Goal: Information Seeking & Learning: Check status

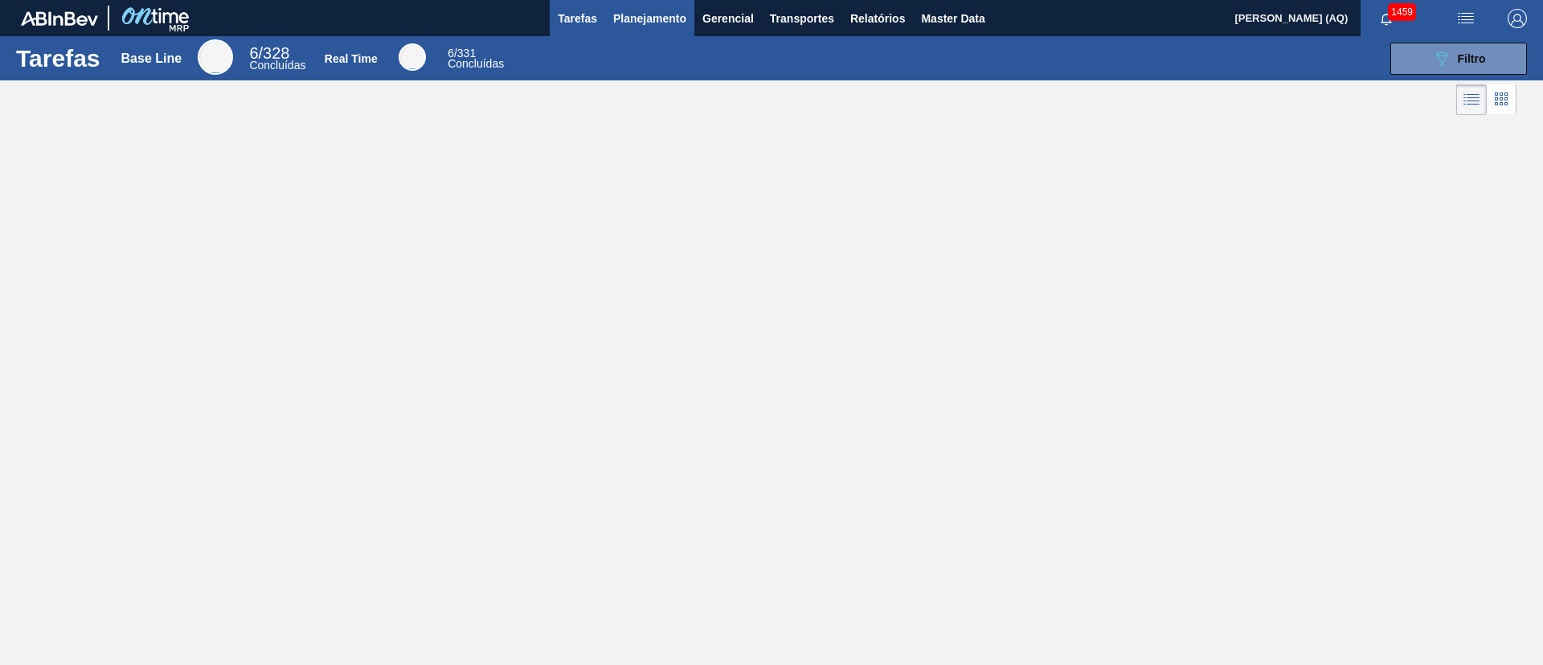
click at [640, 26] on span "Planejamento" at bounding box center [649, 18] width 73 height 19
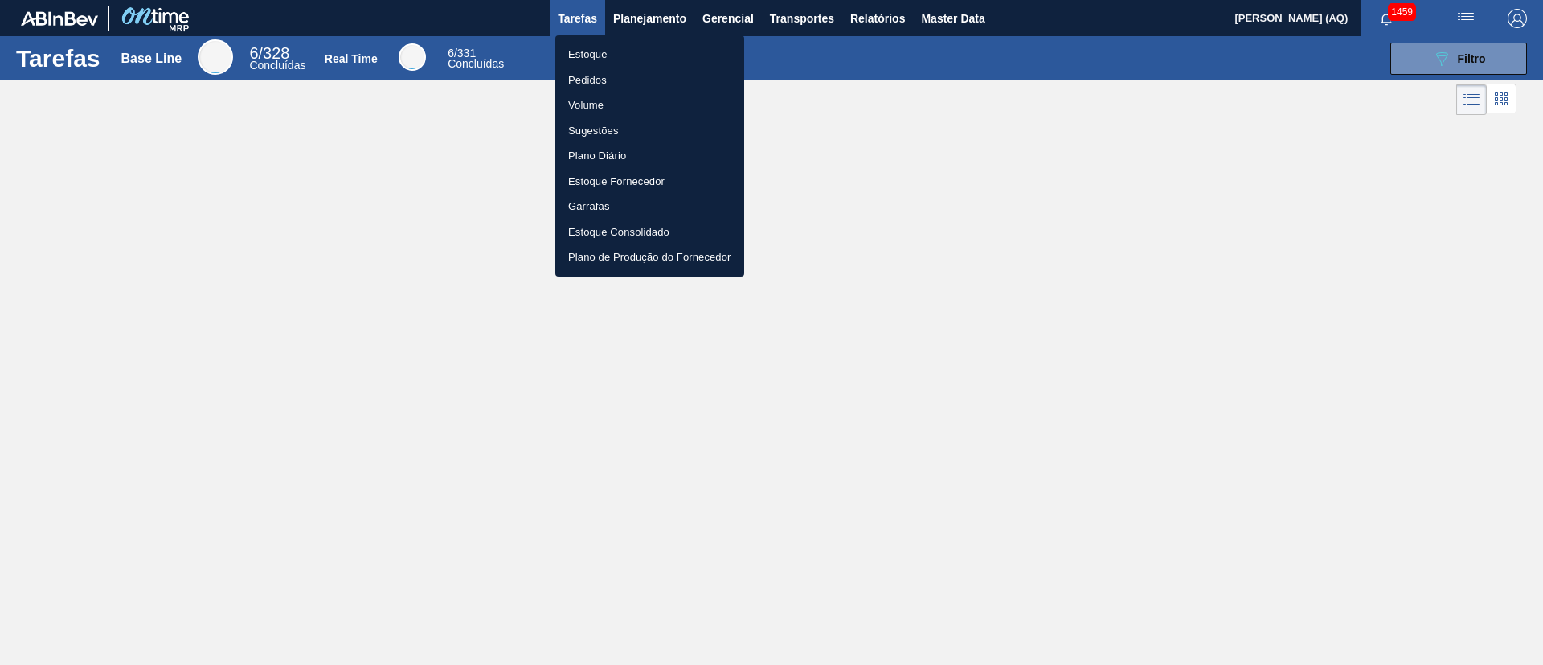
click at [671, 55] on li "Estoque" at bounding box center [649, 55] width 189 height 26
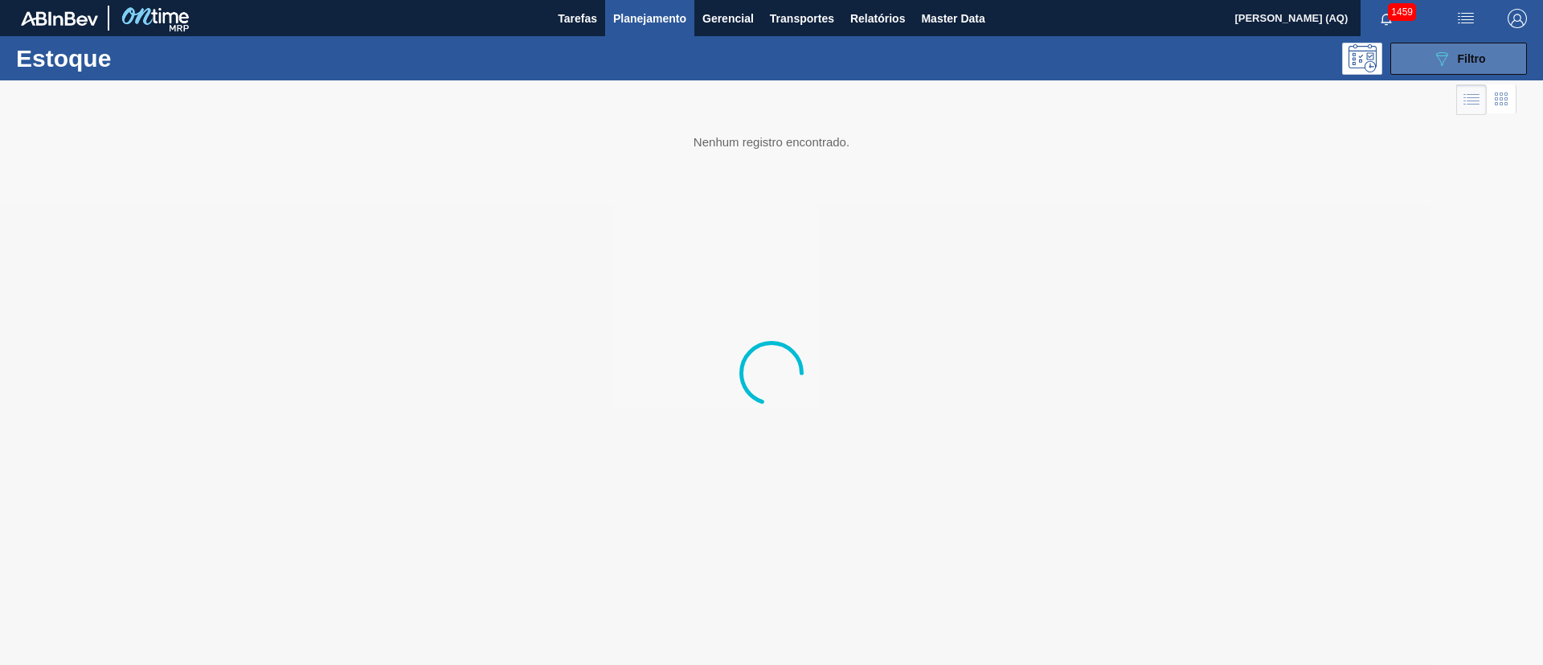
click at [1429, 51] on button "089F7B8B-B2A5-4AFE-B5C0-19BA573D28AC Filtro" at bounding box center [1458, 59] width 137 height 32
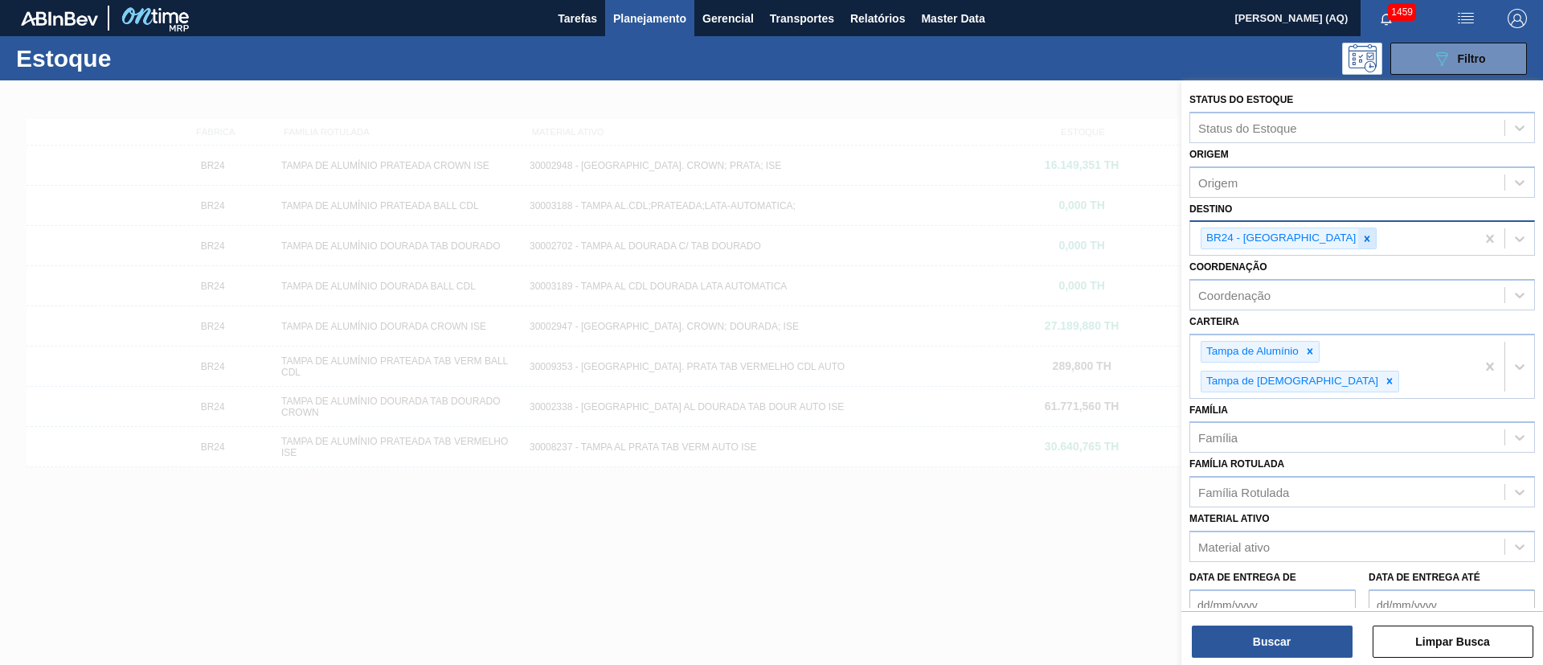
click at [1361, 242] on icon at bounding box center [1366, 238] width 11 height 11
click at [1361, 239] on icon at bounding box center [1366, 238] width 11 height 11
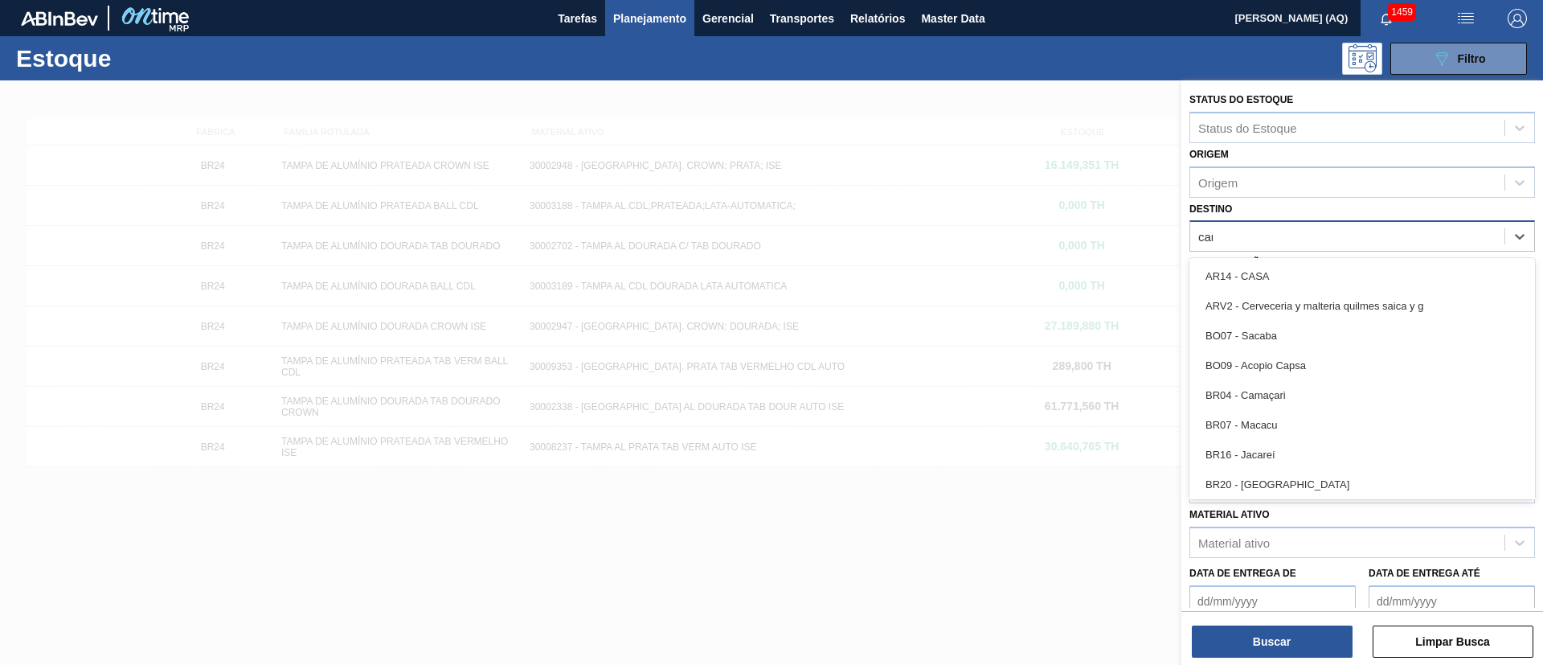
type input "cama"
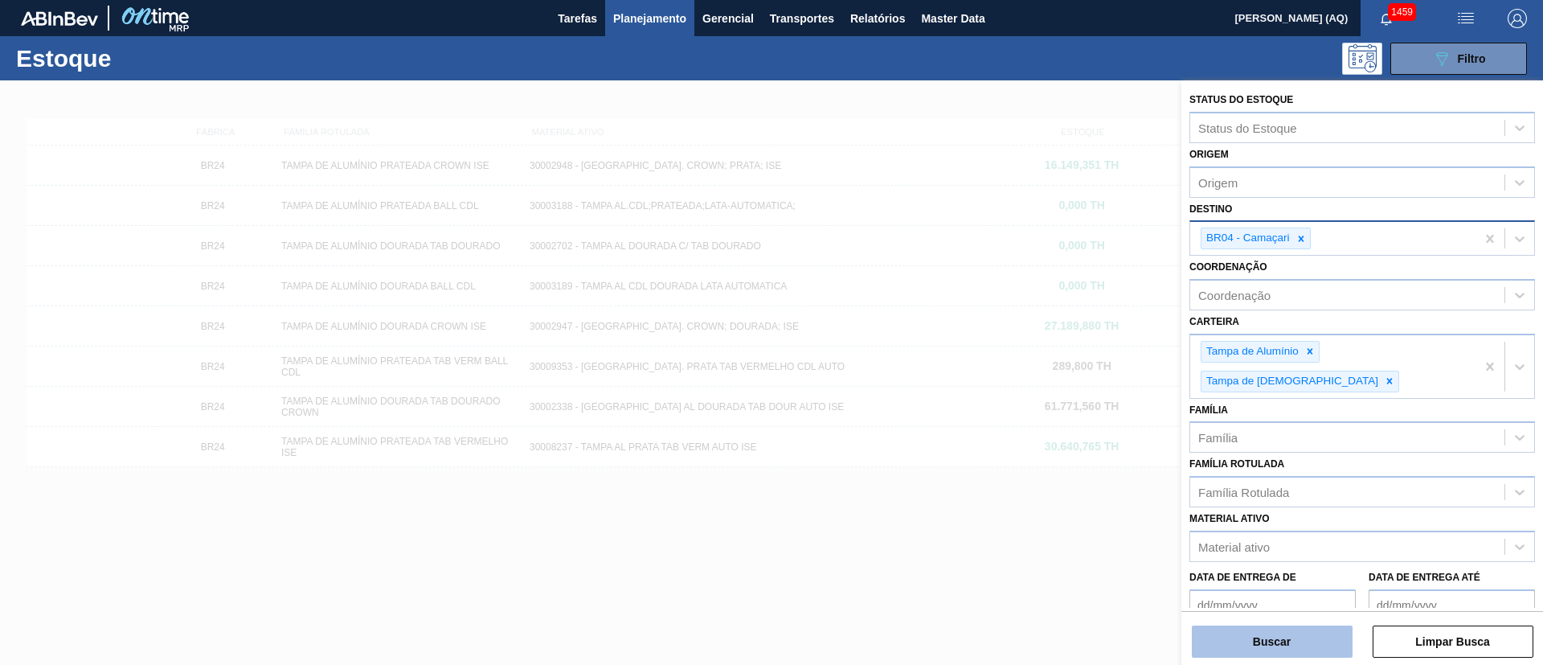
click at [1293, 640] on button "Buscar" at bounding box center [1272, 641] width 161 height 32
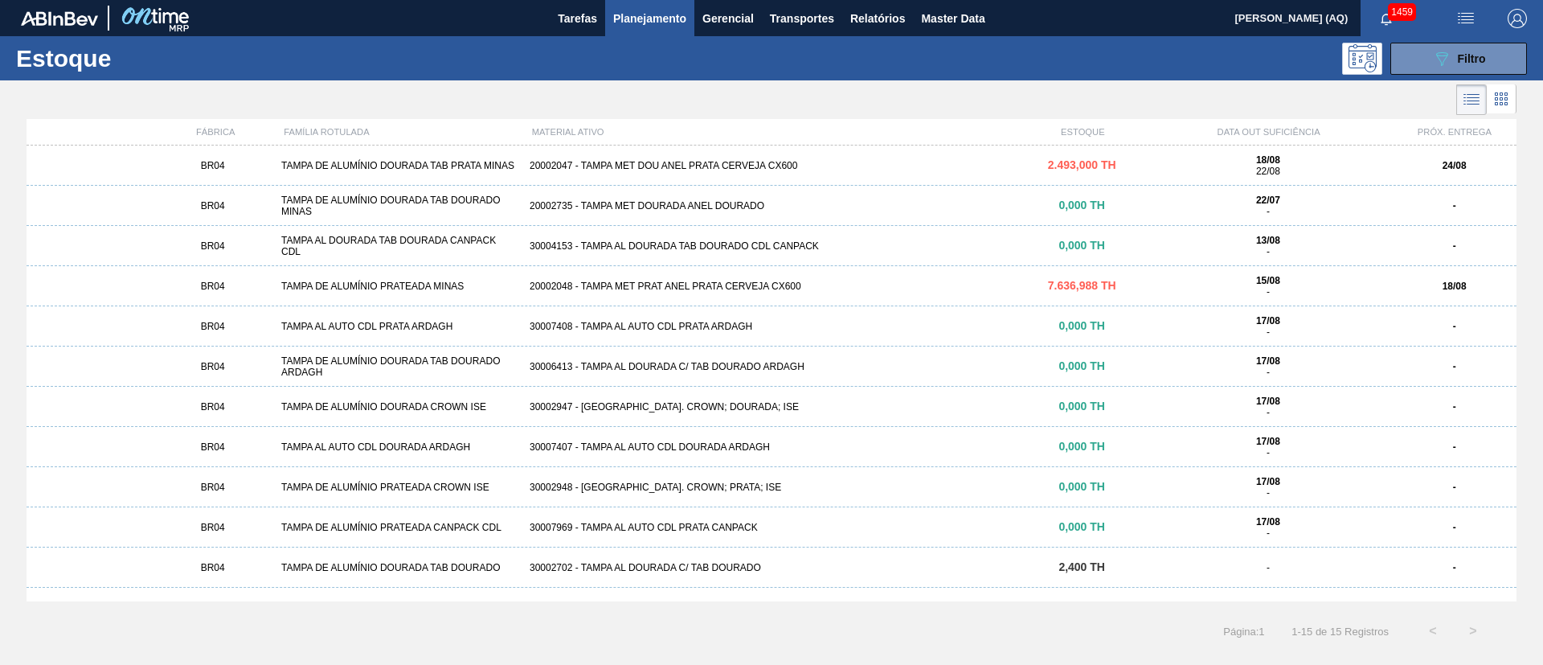
click at [722, 280] on div "20002048 - TAMPA MET PRAT ANEL PRATA CERVEJA CX600" at bounding box center [771, 285] width 497 height 11
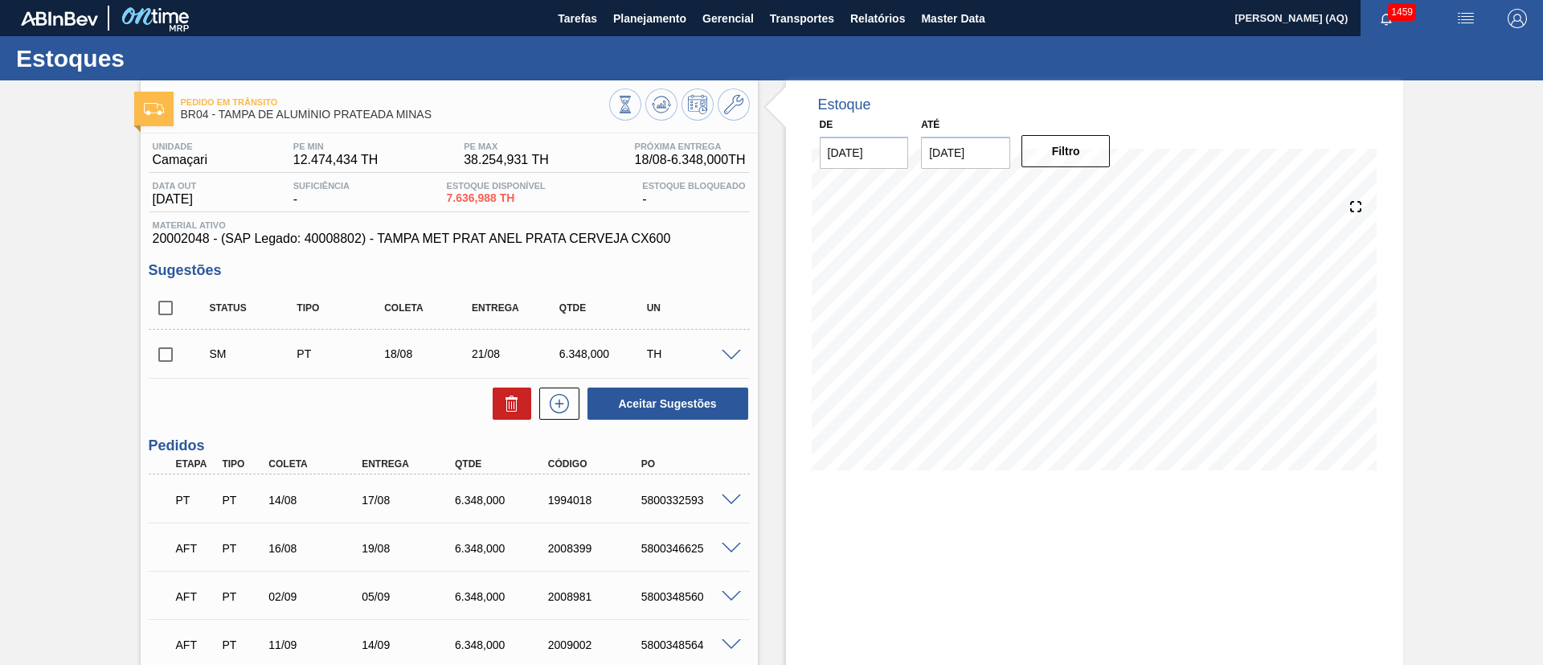
click at [950, 155] on input "[DATE]" at bounding box center [965, 153] width 89 height 32
click at [989, 350] on div "30" at bounding box center [992, 347] width 22 height 22
type input "[DATE]"
click at [1070, 154] on button "Filtro" at bounding box center [1065, 151] width 89 height 32
drag, startPoint x: 459, startPoint y: 195, endPoint x: 509, endPoint y: 197, distance: 50.6
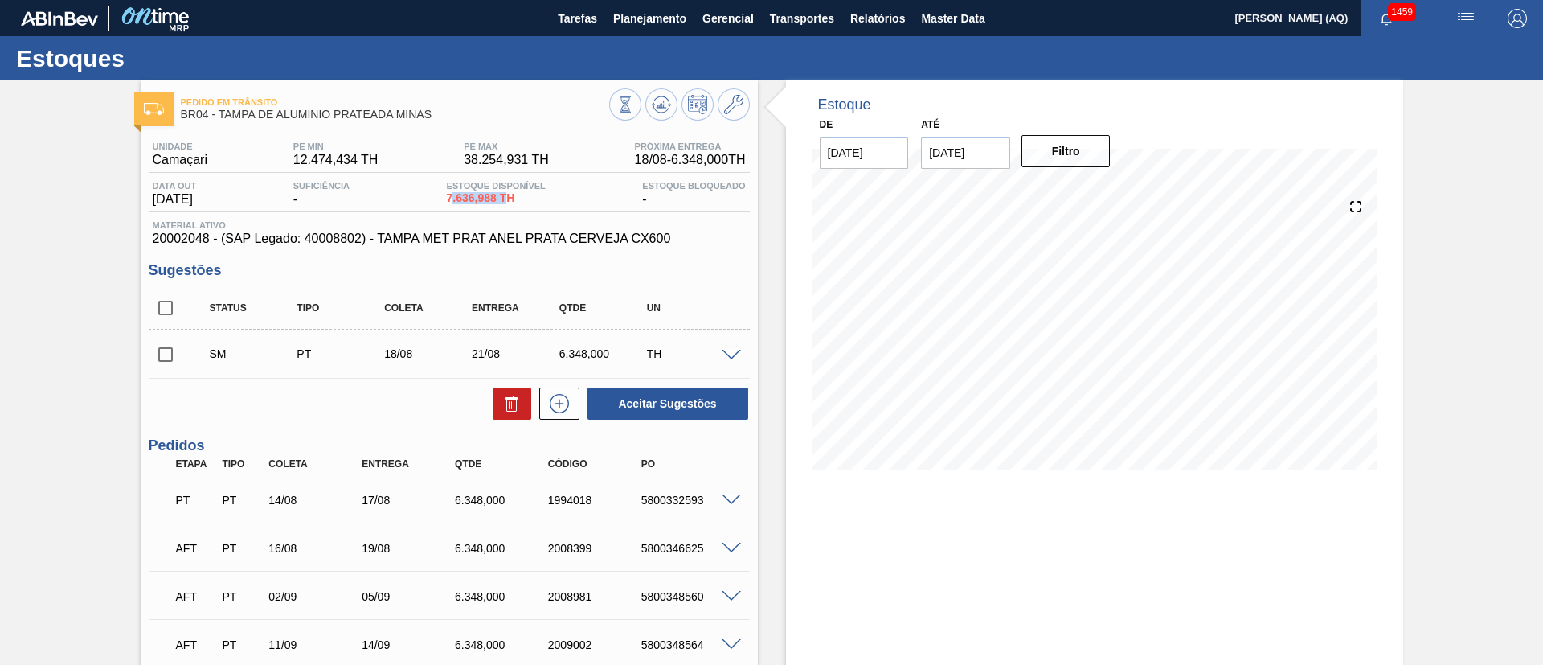
click at [509, 197] on span "7.636,988 TH" at bounding box center [496, 198] width 99 height 12
drag, startPoint x: 387, startPoint y: 158, endPoint x: 292, endPoint y: 158, distance: 95.6
click at [292, 158] on div "Unidade Camaçari PE MIN 12.474,434 TH PE MAX 38.254,931 TH Próxima Entrega 18/0…" at bounding box center [449, 156] width 601 height 31
click at [908, 497] on div "Estoque De [DATE] Até [DATE] Filtro 18/08 Projeção de Estoque 10,612.416 [DOMAI…" at bounding box center [1094, 463] width 617 height 767
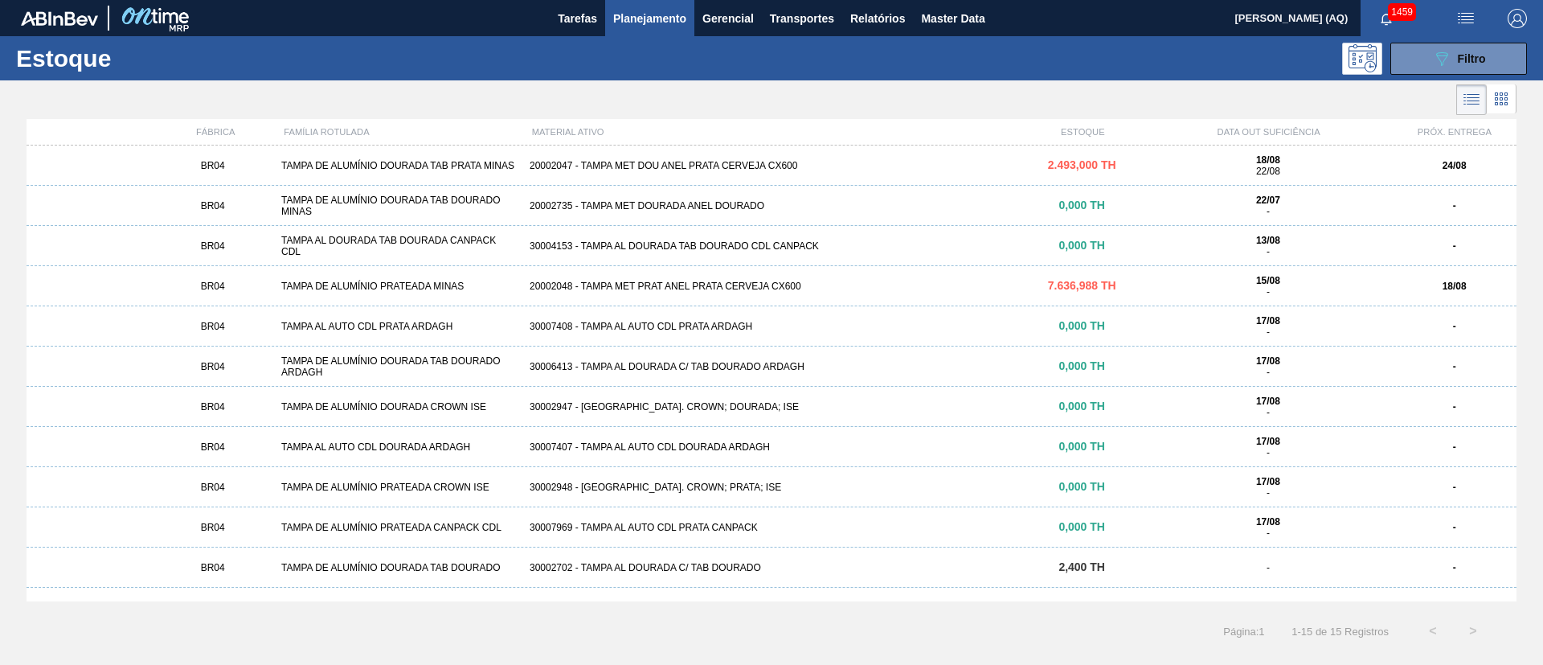
click at [804, 290] on div "20002048 - TAMPA MET PRAT ANEL PRATA CERVEJA CX600" at bounding box center [771, 285] width 497 height 11
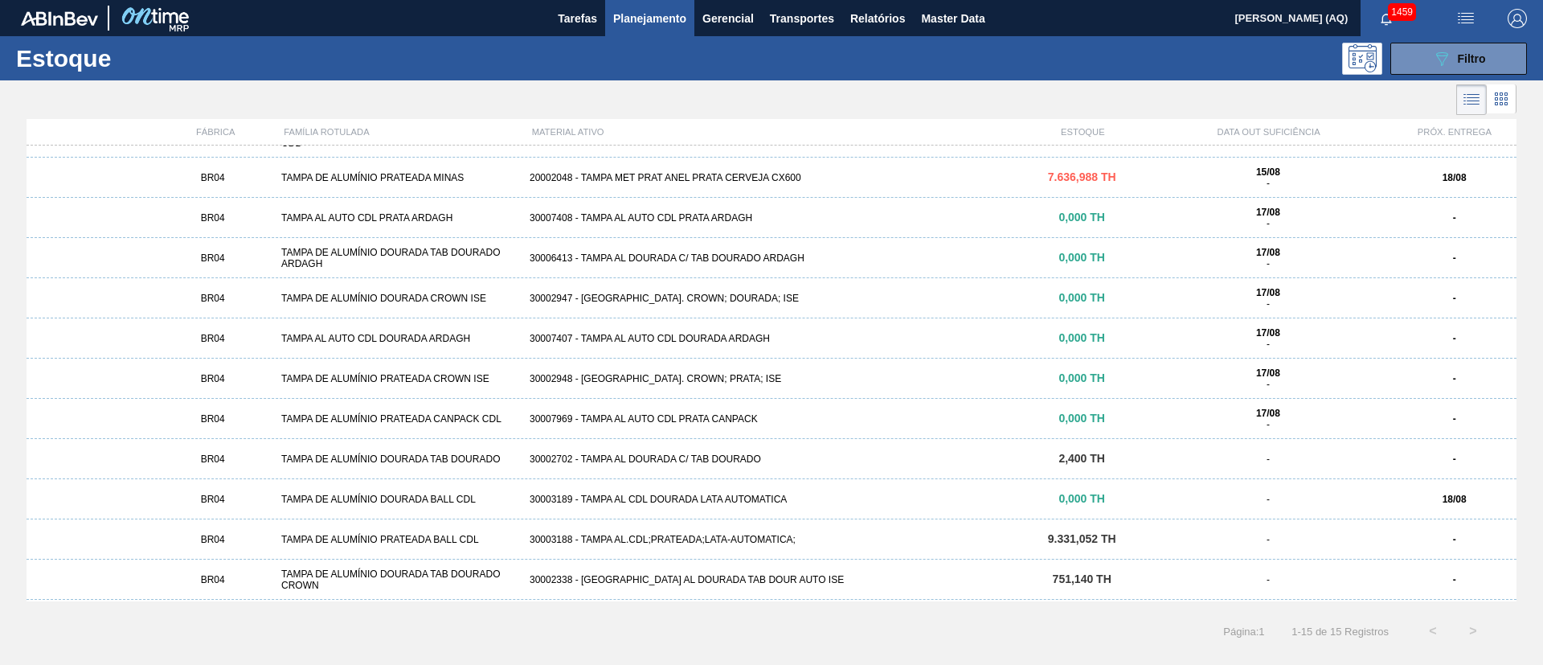
scroll to position [147, 0]
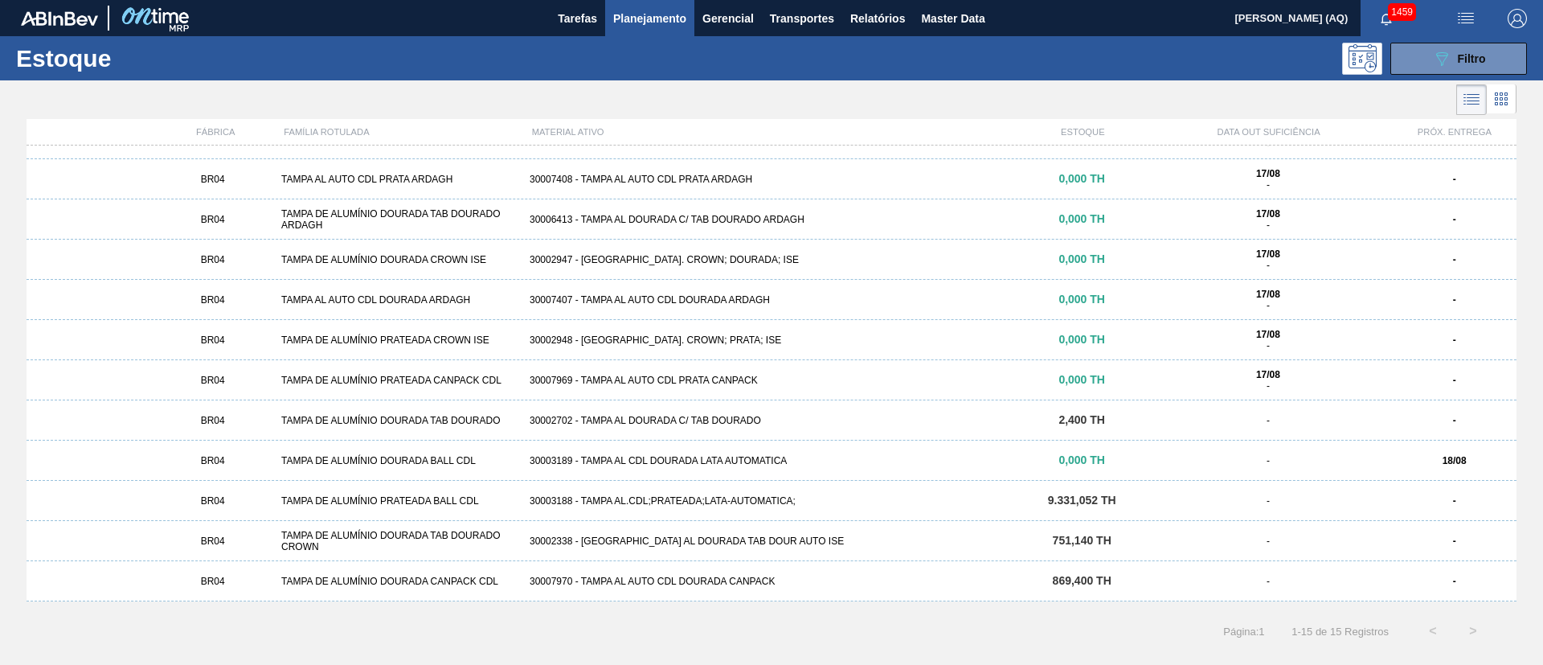
click at [1048, 501] on span "9.331,052 TH" at bounding box center [1082, 499] width 68 height 13
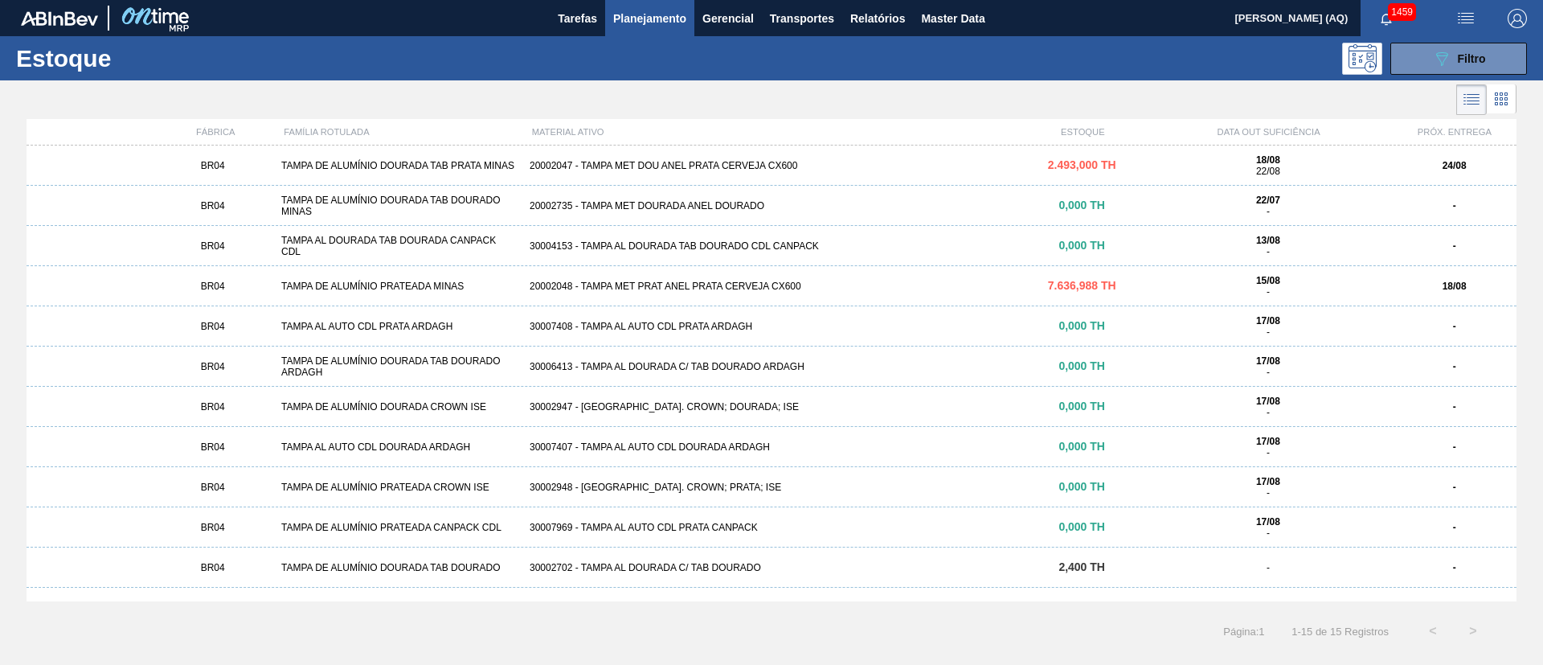
click at [986, 278] on div "BR04 TAMPA DE ALUMÍNIO PRATEADA MINAS 20002048 - TAMPA MET PRAT ANEL PRATA CERV…" at bounding box center [772, 286] width 1490 height 40
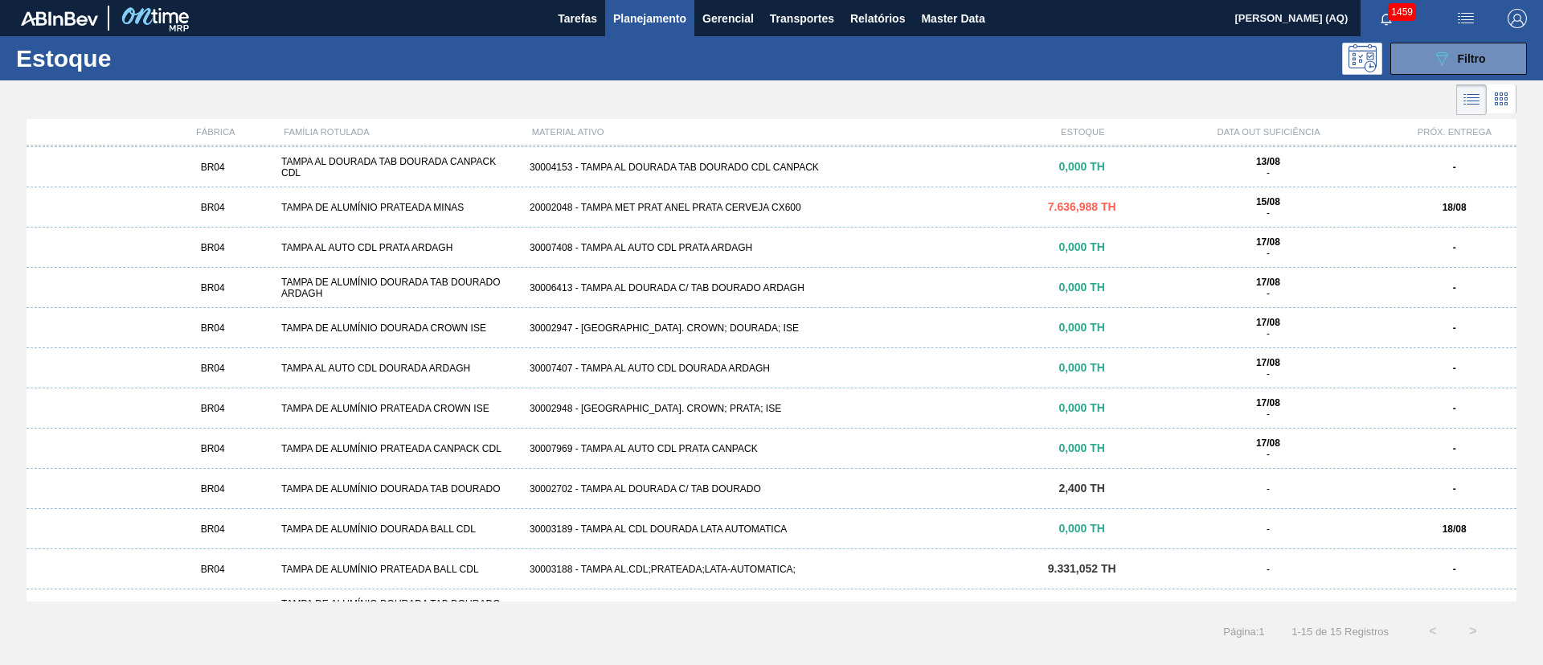
scroll to position [147, 0]
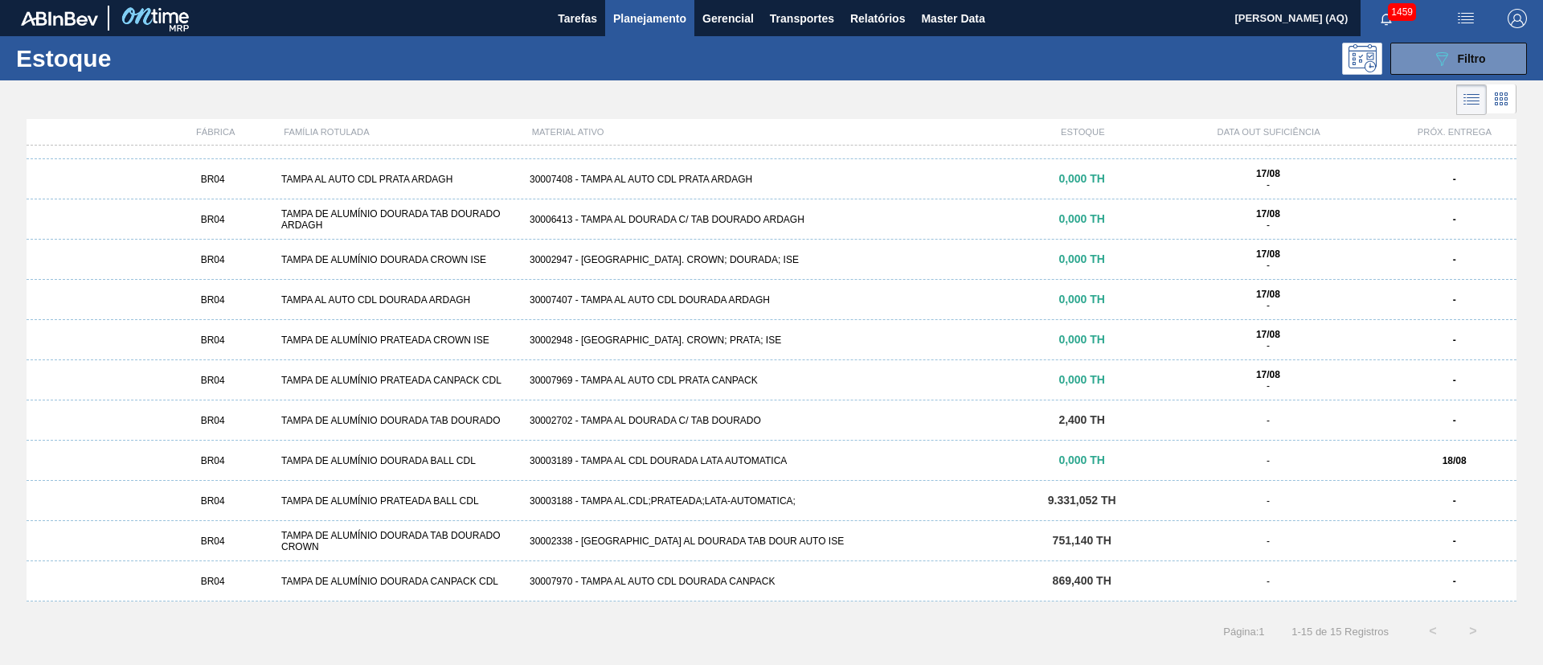
click at [749, 496] on div "30003188 - TAMPA AL.CDL;PRATEADA;LATA-AUTOMATICA;" at bounding box center [771, 500] width 497 height 11
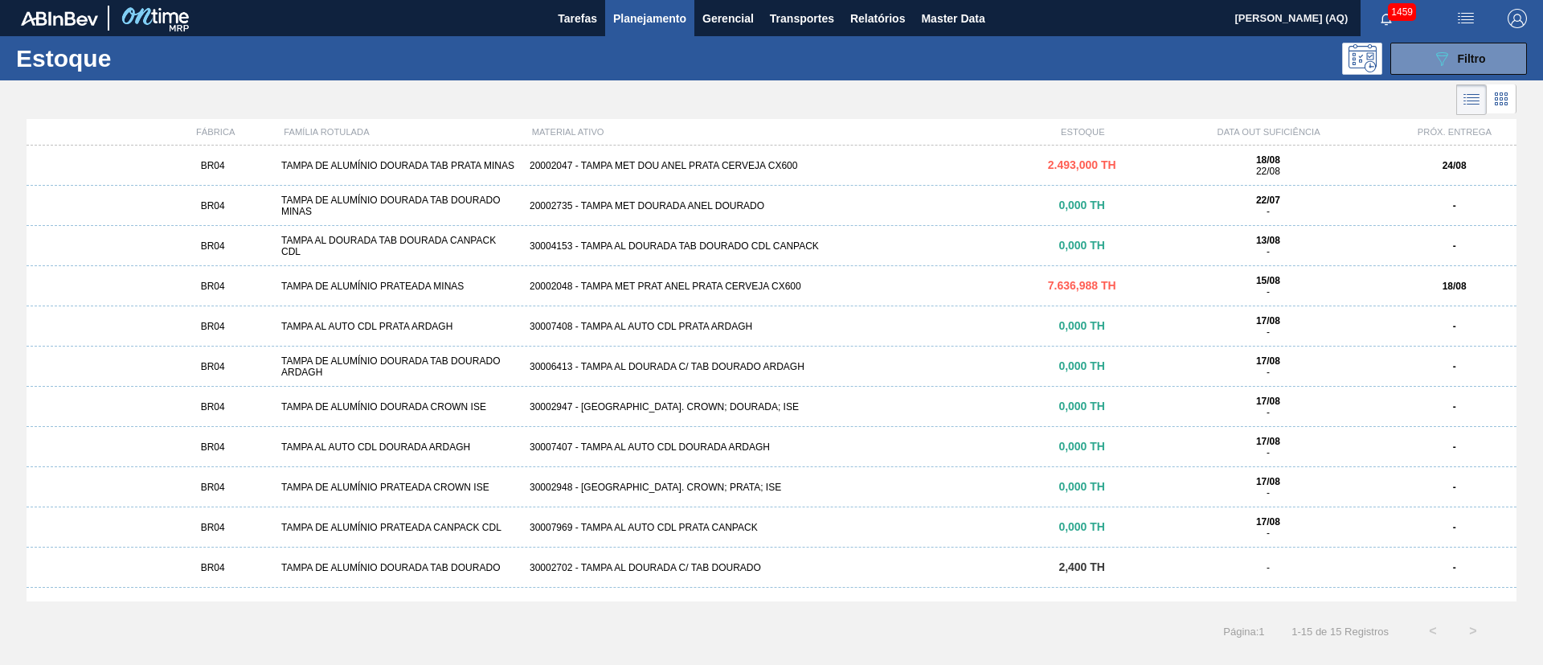
click at [727, 287] on div "20002048 - TAMPA MET PRAT ANEL PRATA CERVEJA CX600" at bounding box center [771, 285] width 497 height 11
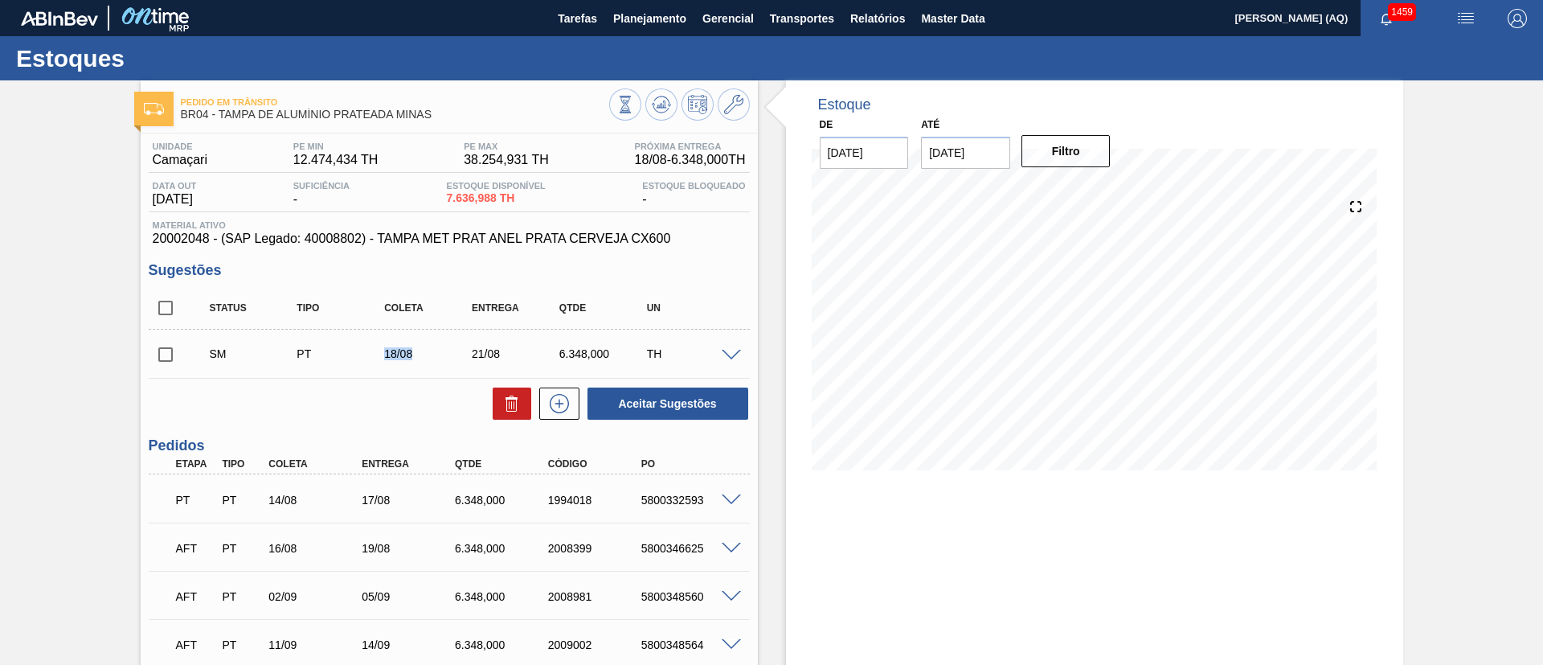
drag, startPoint x: 382, startPoint y: 346, endPoint x: 411, endPoint y: 347, distance: 28.9
click at [411, 347] on div "18/08" at bounding box center [428, 353] width 97 height 13
drag, startPoint x: 470, startPoint y: 354, endPoint x: 512, endPoint y: 355, distance: 41.8
click at [512, 355] on div "21/08" at bounding box center [516, 353] width 97 height 13
